Goal: Information Seeking & Learning: Learn about a topic

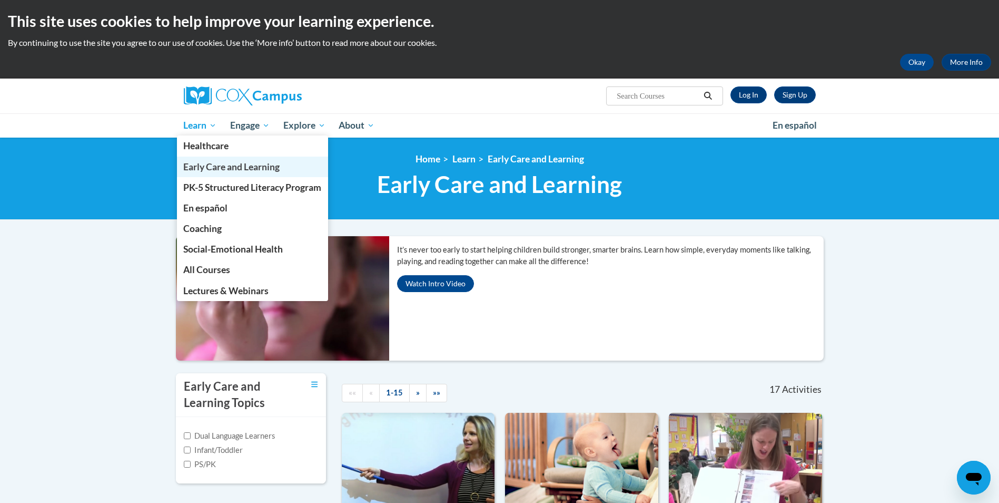
click at [206, 165] on span "Early Care and Learning" at bounding box center [231, 166] width 96 height 11
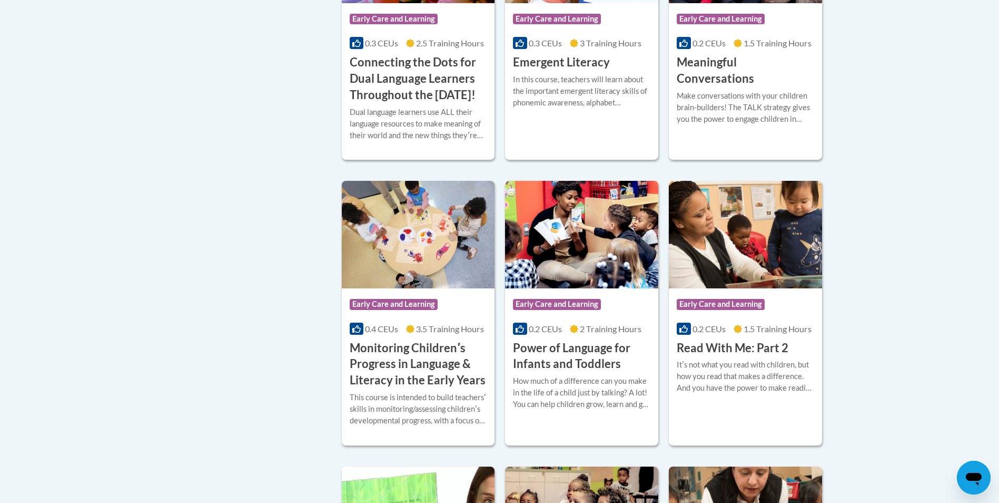
scroll to position [790, 0]
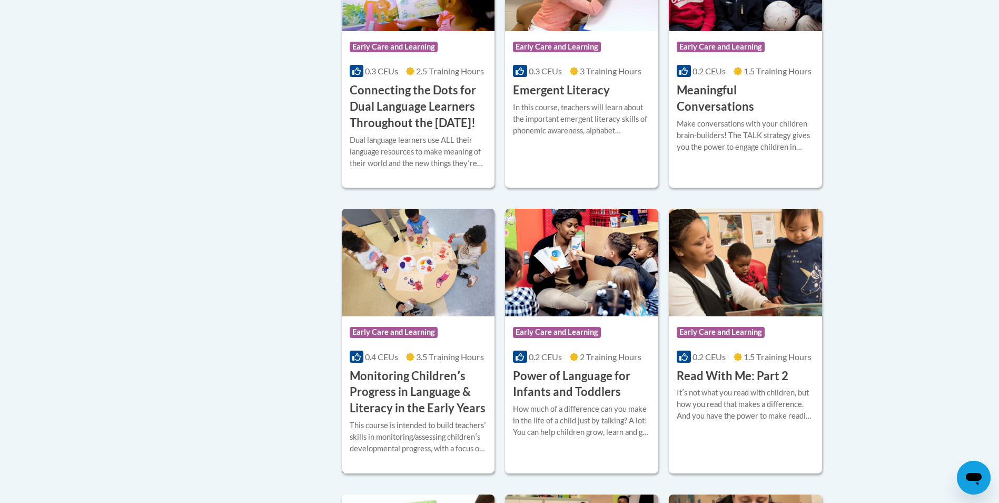
click at [402, 398] on h3 "Monitoring Childrenʹs Progress in Language & Literacy in the Early Years" at bounding box center [418, 392] width 137 height 48
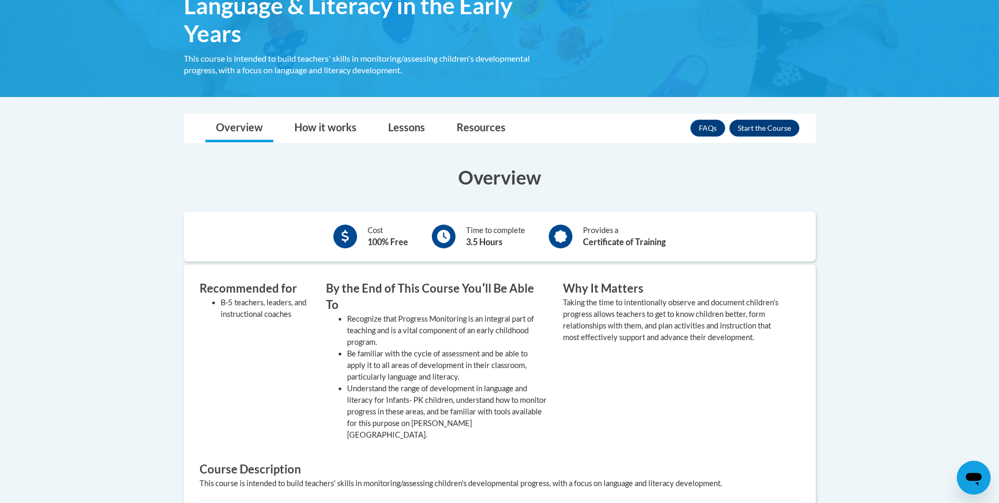
scroll to position [205, 0]
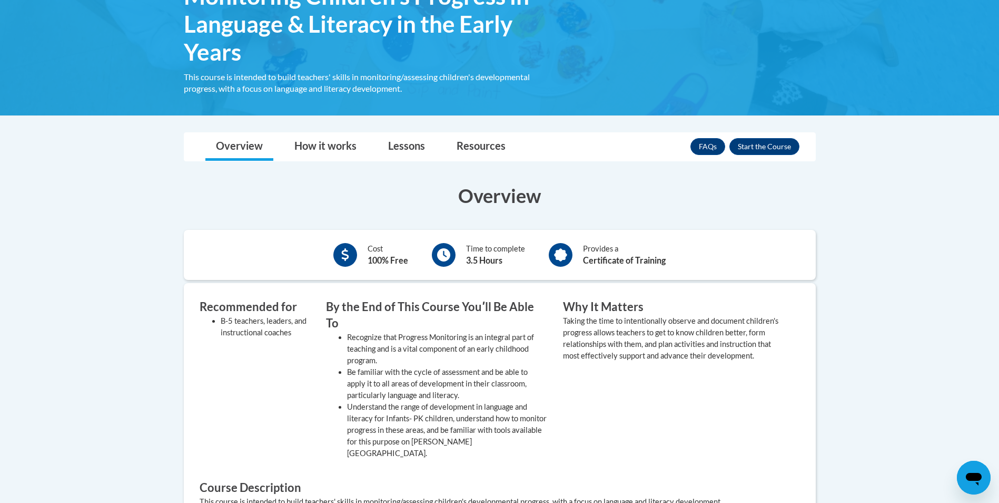
click at [629, 366] on div "Why It Matters Taking the time to intentionally observe and document children's…" at bounding box center [673, 381] width 237 height 165
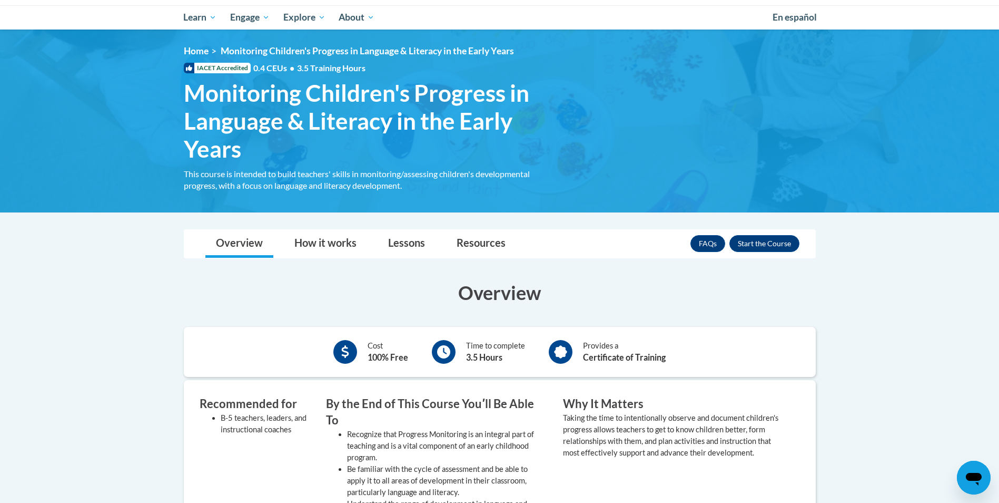
scroll to position [0, 0]
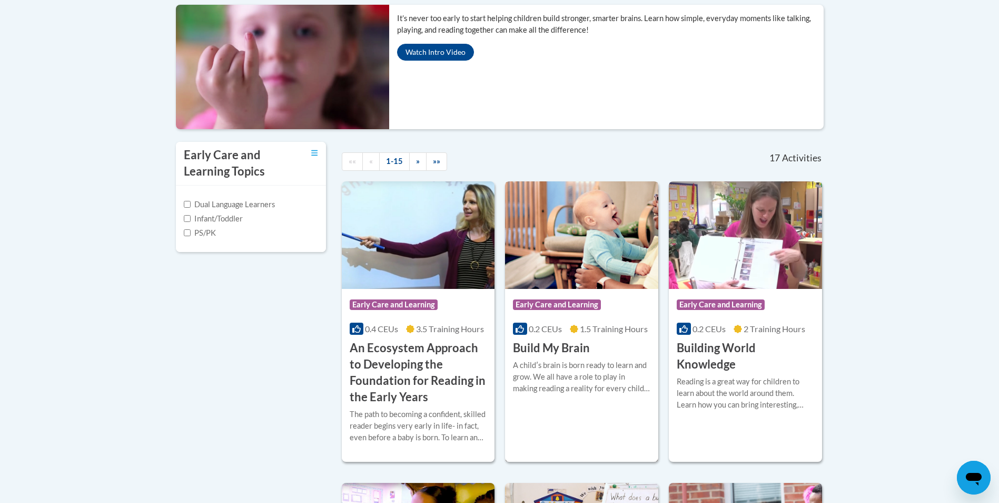
click at [538, 370] on div "A childʹs brain is born ready to learn and grow. We all have a role to play in …" at bounding box center [581, 376] width 137 height 35
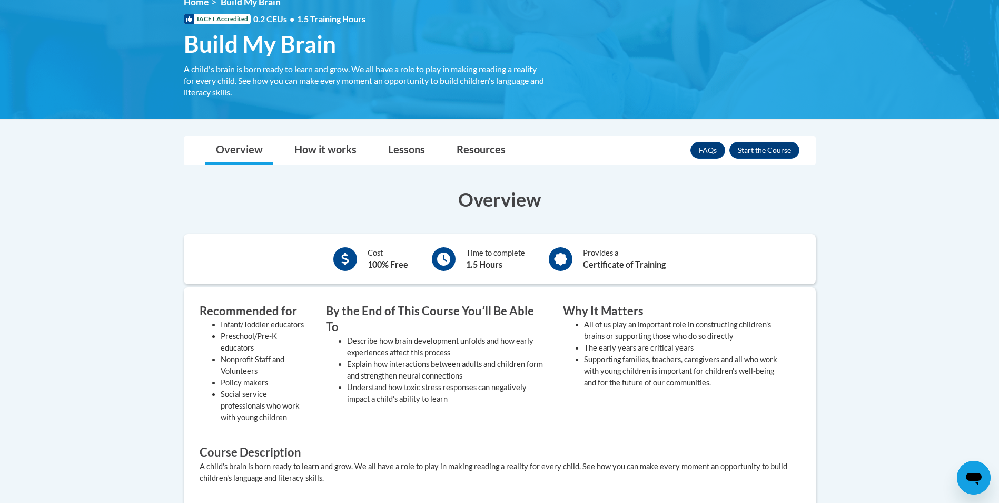
scroll to position [158, 0]
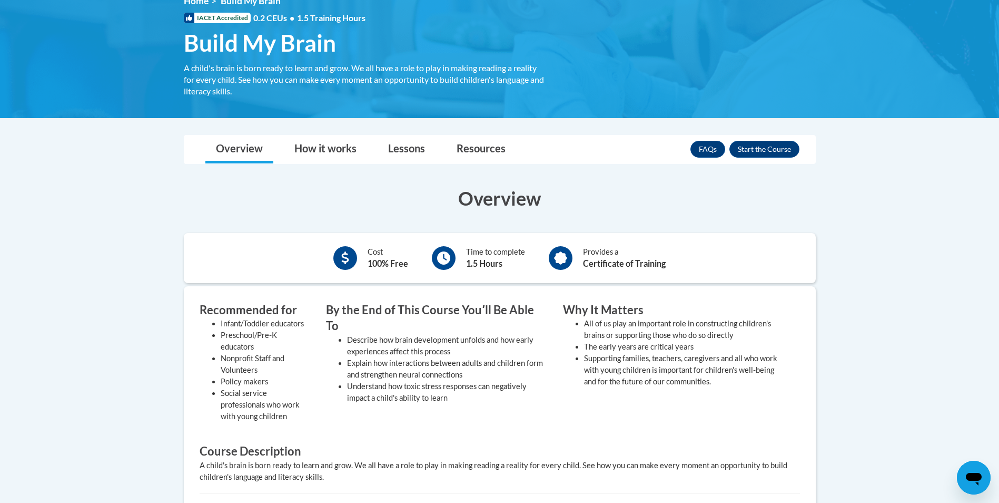
click at [661, 469] on div "A child's brain is born ready to learn and grow. We all have a role to play in …" at bounding box center [500, 470] width 601 height 23
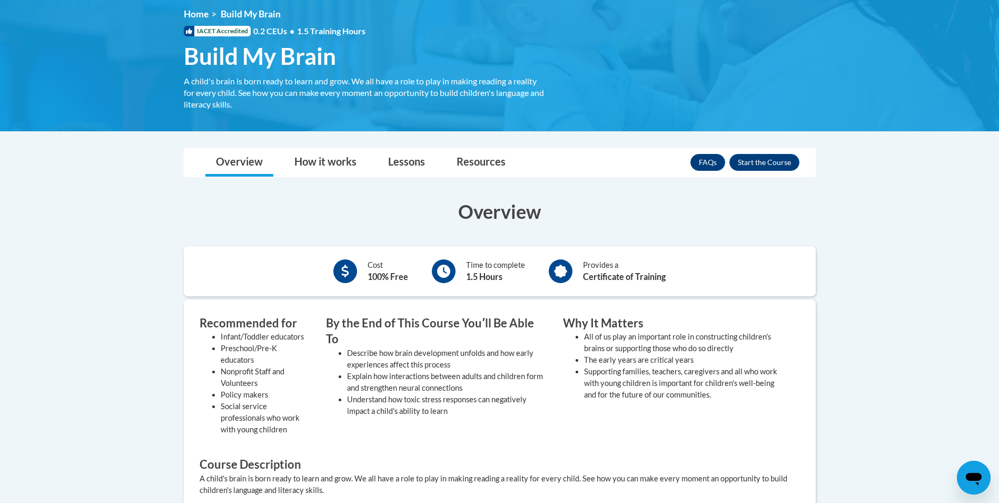
scroll to position [0, 0]
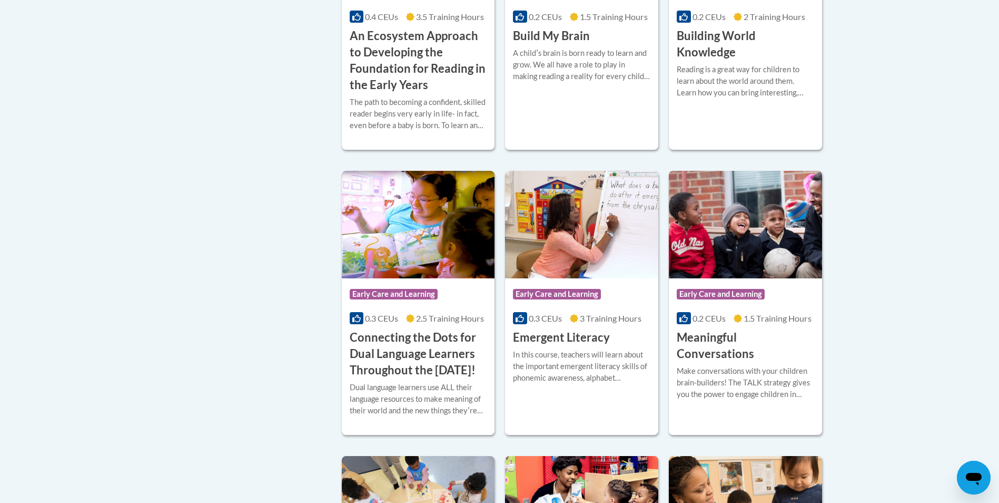
scroll to position [547, 0]
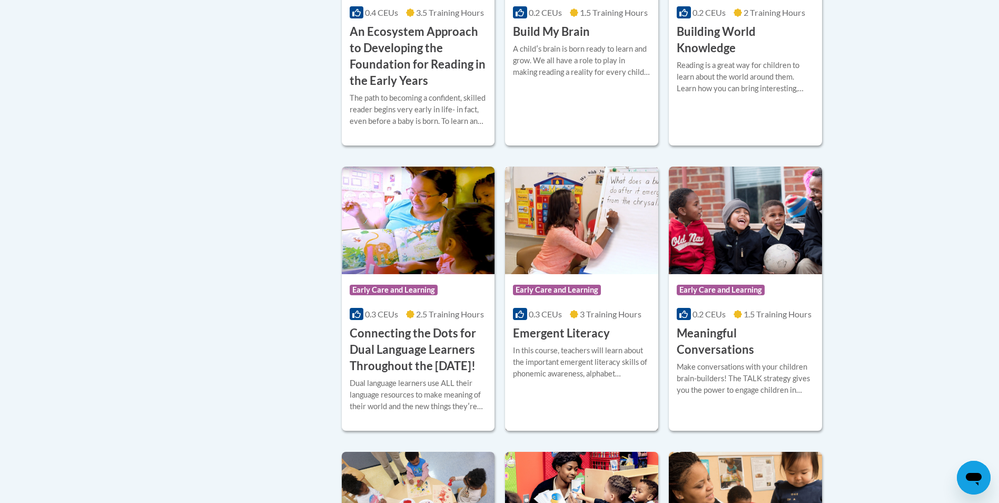
click at [582, 332] on h3 "Emergent Literacy" at bounding box center [561, 333] width 97 height 16
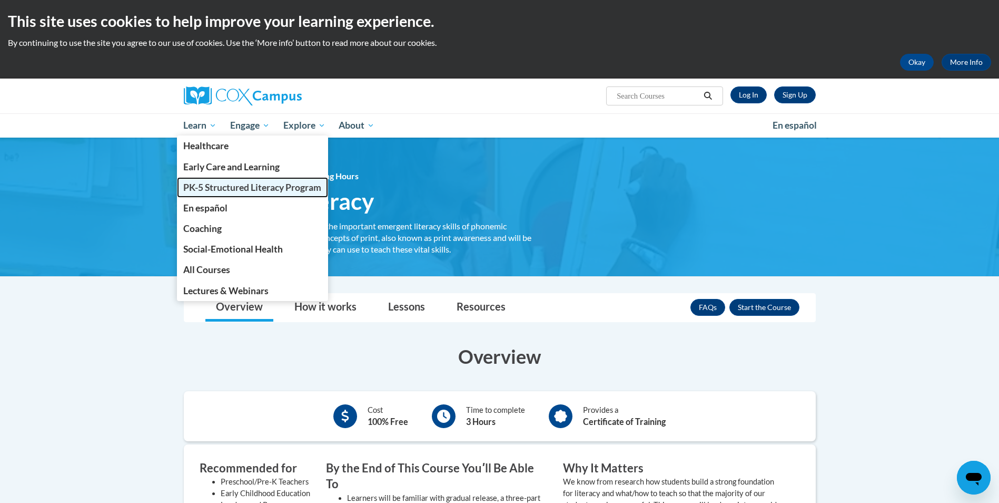
click at [202, 187] on span "PK-5 Structured Literacy Program" at bounding box center [252, 187] width 138 height 11
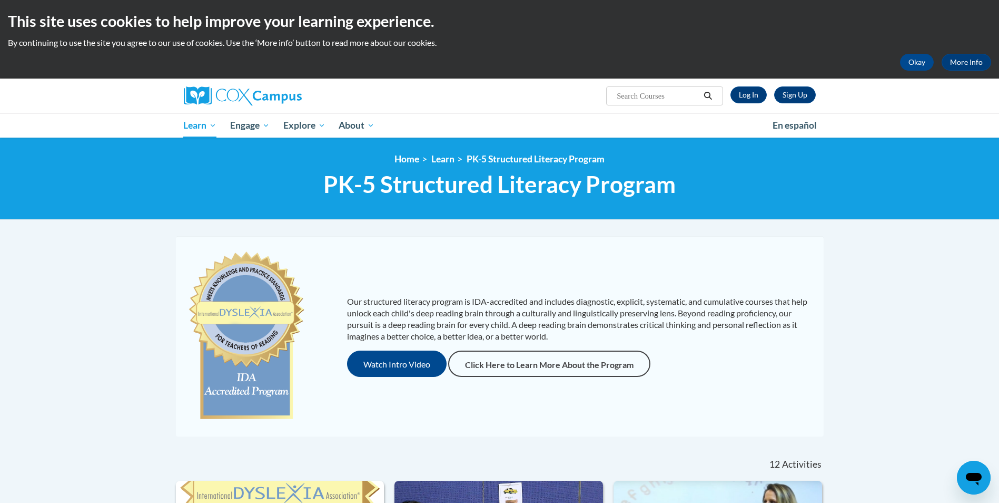
drag, startPoint x: 840, startPoint y: 341, endPoint x: 834, endPoint y: 337, distance: 7.1
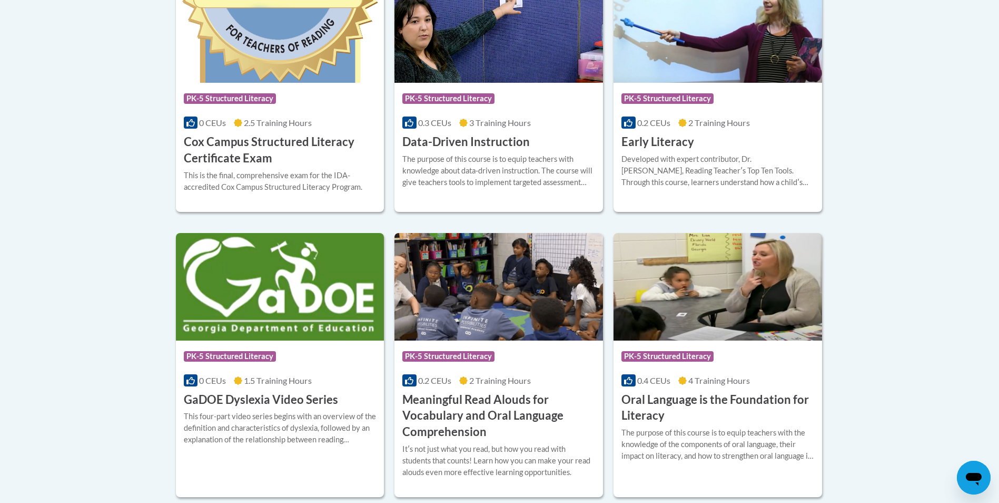
scroll to position [685, 0]
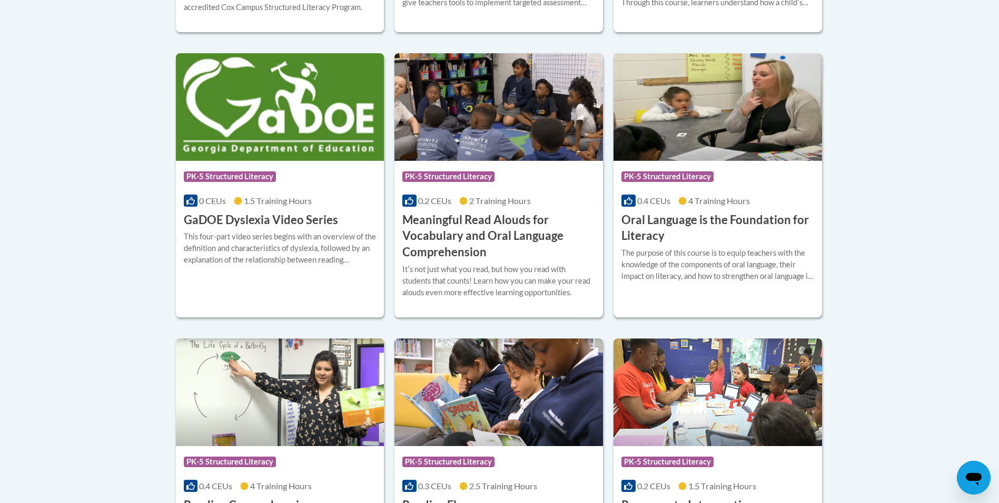
click at [677, 226] on h3 "Oral Language is the Foundation for Literacy" at bounding box center [718, 228] width 193 height 33
